Goal: Submit feedback/report problem

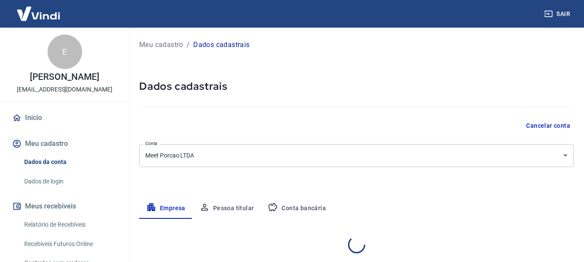
select select "MG"
select select "business"
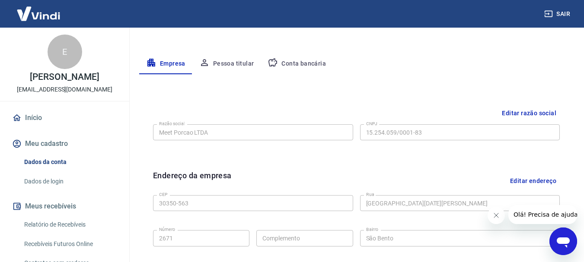
scroll to position [173, 0]
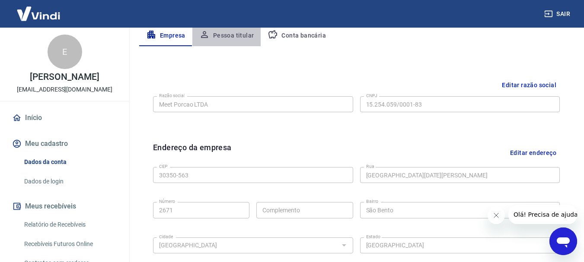
click at [230, 38] on button "Pessoa titular" at bounding box center [226, 36] width 69 height 21
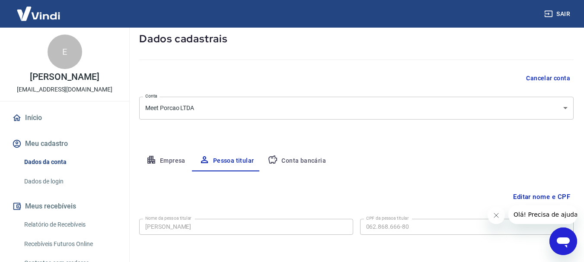
scroll to position [83, 0]
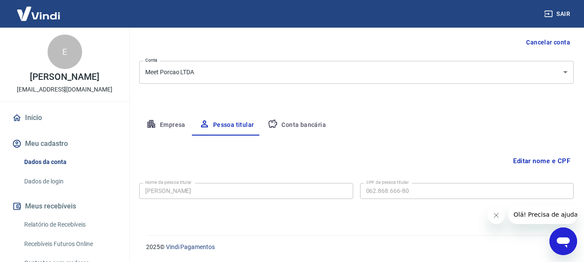
click at [288, 128] on button "Conta bancária" at bounding box center [297, 125] width 72 height 21
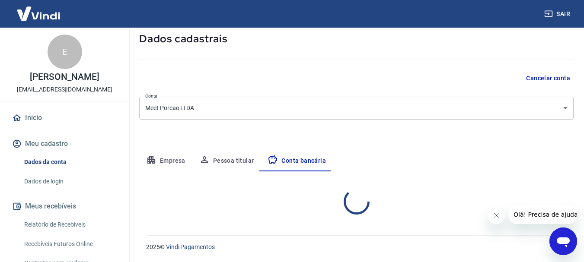
select select "1"
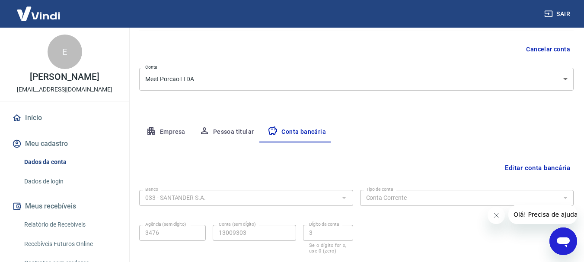
scroll to position [45, 0]
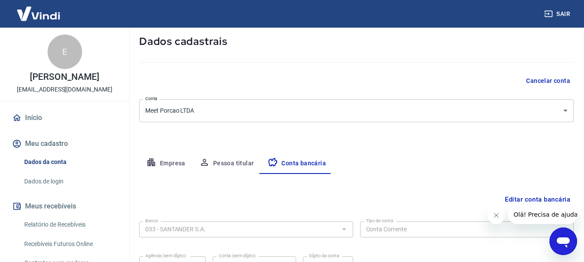
click at [232, 161] on button "Pessoa titular" at bounding box center [226, 163] width 69 height 21
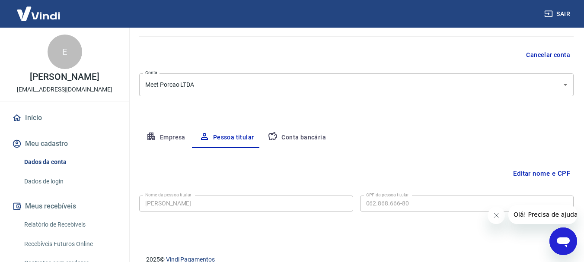
scroll to position [83, 0]
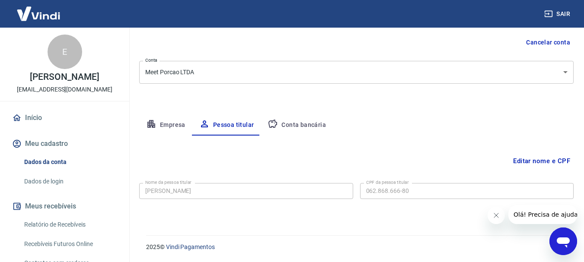
click at [164, 124] on button "Empresa" at bounding box center [165, 125] width 53 height 21
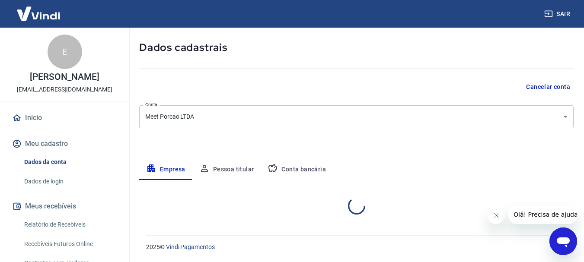
select select "MG"
select select "business"
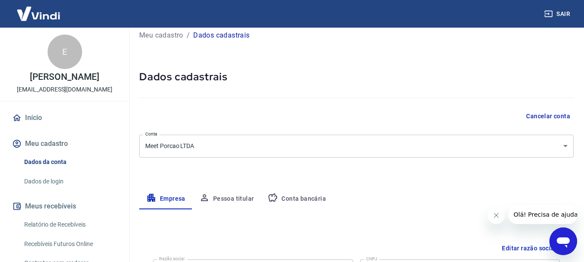
scroll to position [0, 0]
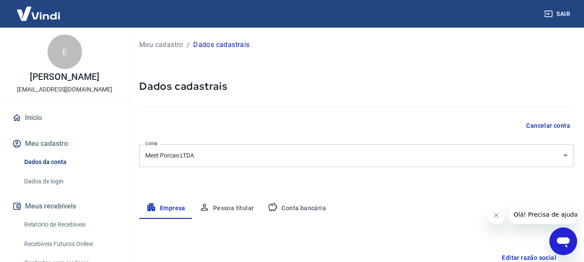
click at [31, 128] on link "Início" at bounding box center [64, 118] width 109 height 19
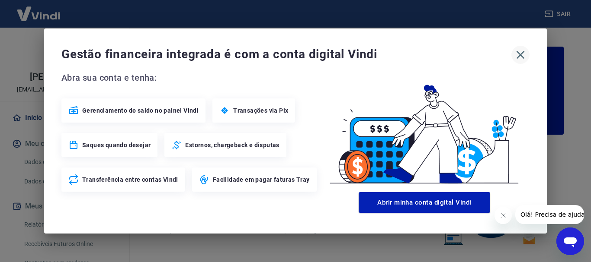
click at [518, 52] on icon "button" at bounding box center [520, 55] width 8 height 8
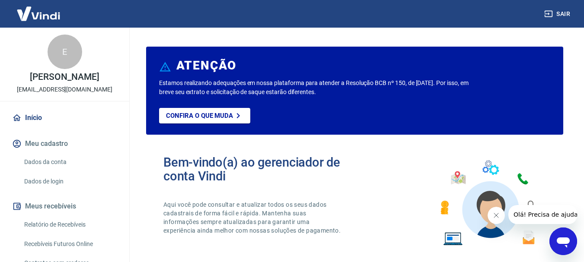
click at [563, 239] on icon "Abrir janela de mensagens" at bounding box center [563, 243] width 13 height 10
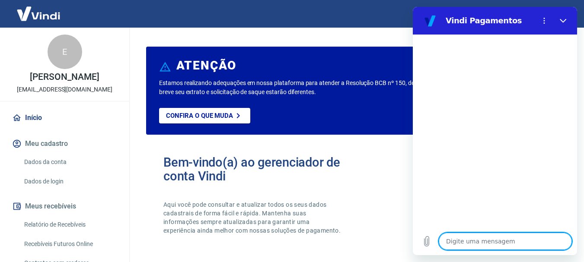
type textarea "b"
type textarea "x"
type textarea "bO"
type textarea "x"
type textarea "bOM"
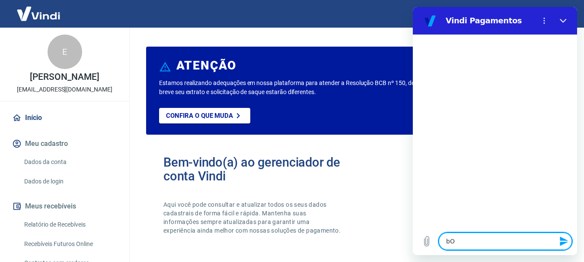
type textarea "x"
type textarea "bOM"
type textarea "x"
type textarea "bOM D"
type textarea "x"
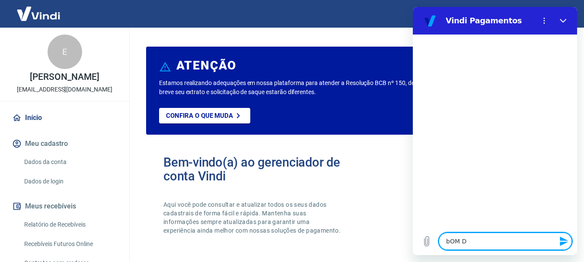
type textarea "bOM DI"
type textarea "x"
type textarea "bOM DIA"
type textarea "x"
type textarea "bOM DI"
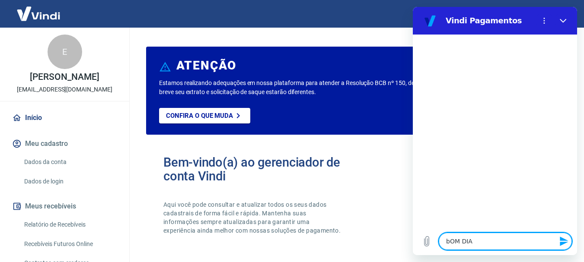
type textarea "x"
type textarea "bOM D"
type textarea "x"
type textarea "bOM"
type textarea "x"
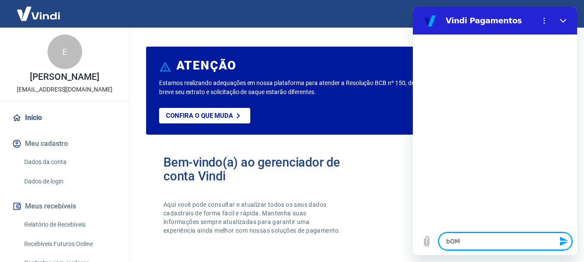
type textarea "bOM"
type textarea "x"
type textarea "bO"
type textarea "x"
type textarea "b"
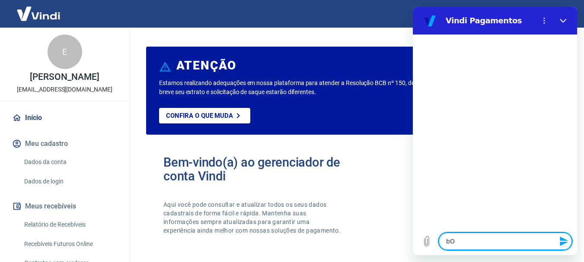
type textarea "x"
type textarea "B"
type textarea "x"
type textarea "Bo"
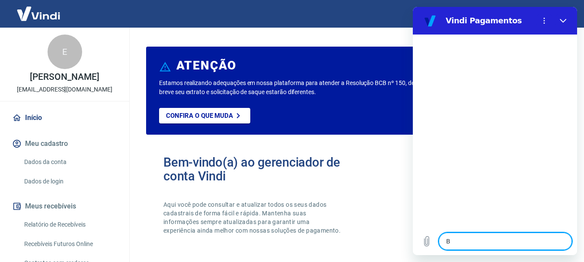
type textarea "x"
type textarea "Bom"
type textarea "x"
type textarea "Bom"
type textarea "x"
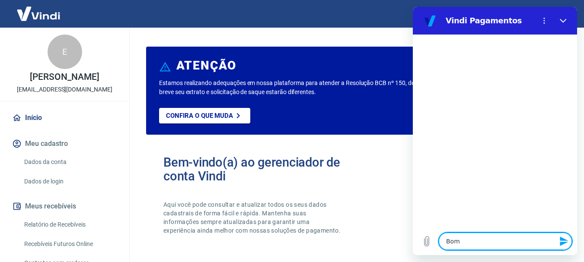
type textarea "Bom d"
type textarea "x"
type textarea "Bom di"
type textarea "x"
type textarea "Bom dia"
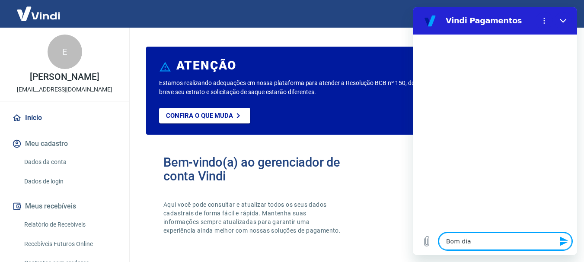
type textarea "x"
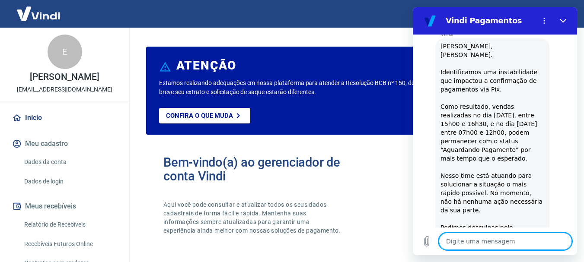
type textarea "x"
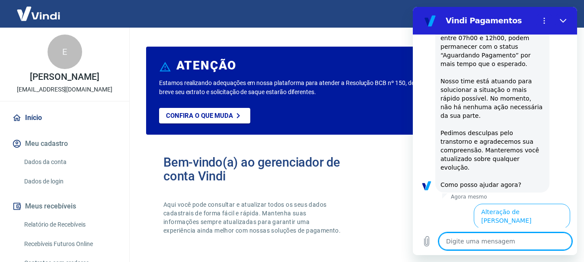
scroll to position [273, 0]
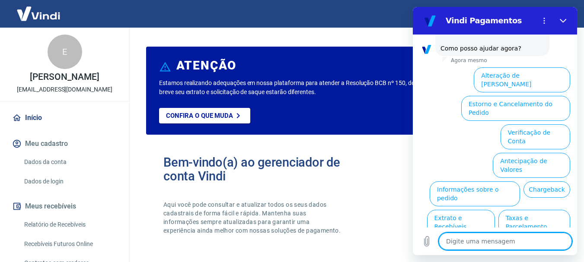
type textarea "e"
type textarea "x"
type textarea "em"
type textarea "x"
type textarea "ema"
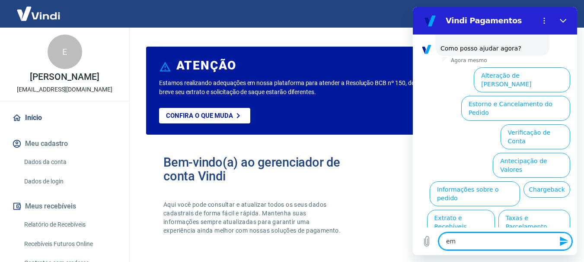
type textarea "x"
type textarea "emai"
type textarea "x"
type textarea "email"
type textarea "x"
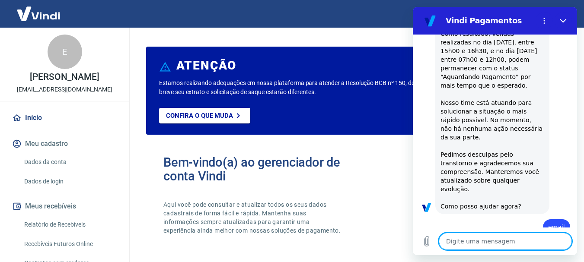
type textarea "x"
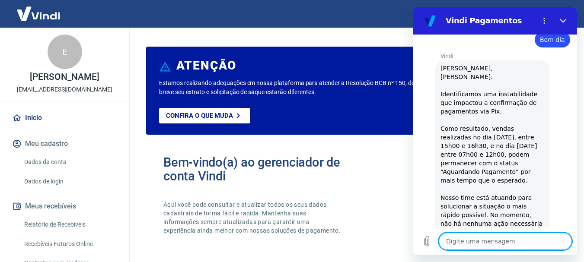
scroll to position [0, 0]
